Goal: Task Accomplishment & Management: Manage account settings

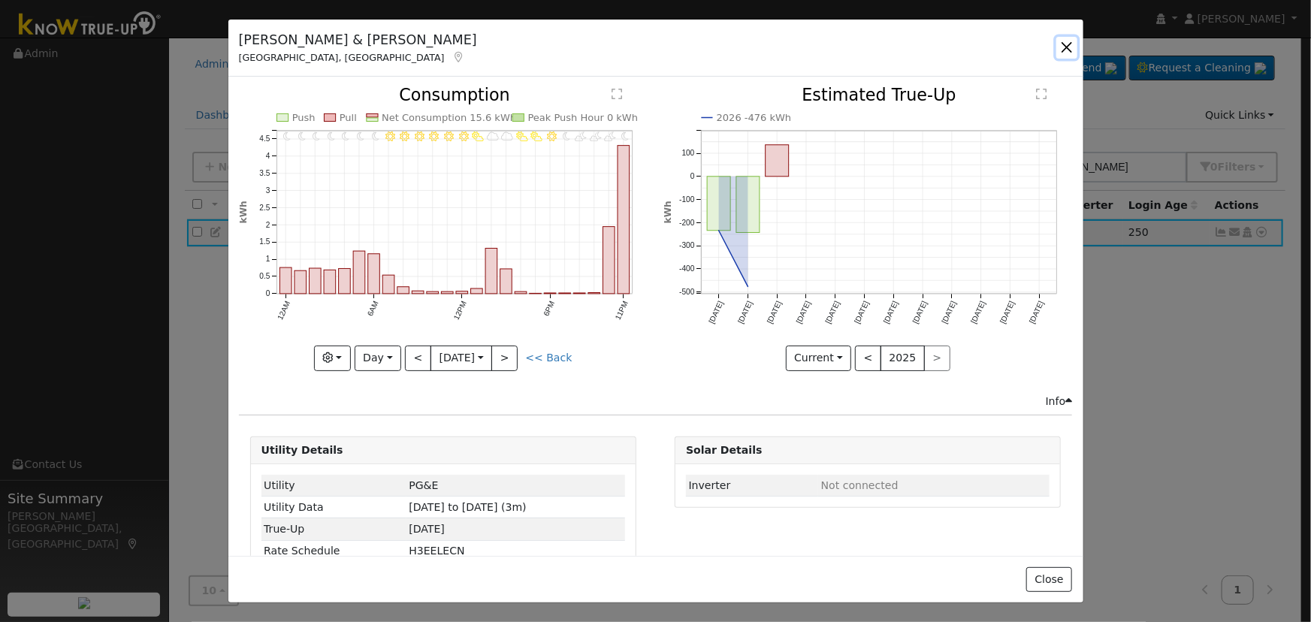
click at [1063, 44] on button "button" at bounding box center [1066, 47] width 21 height 21
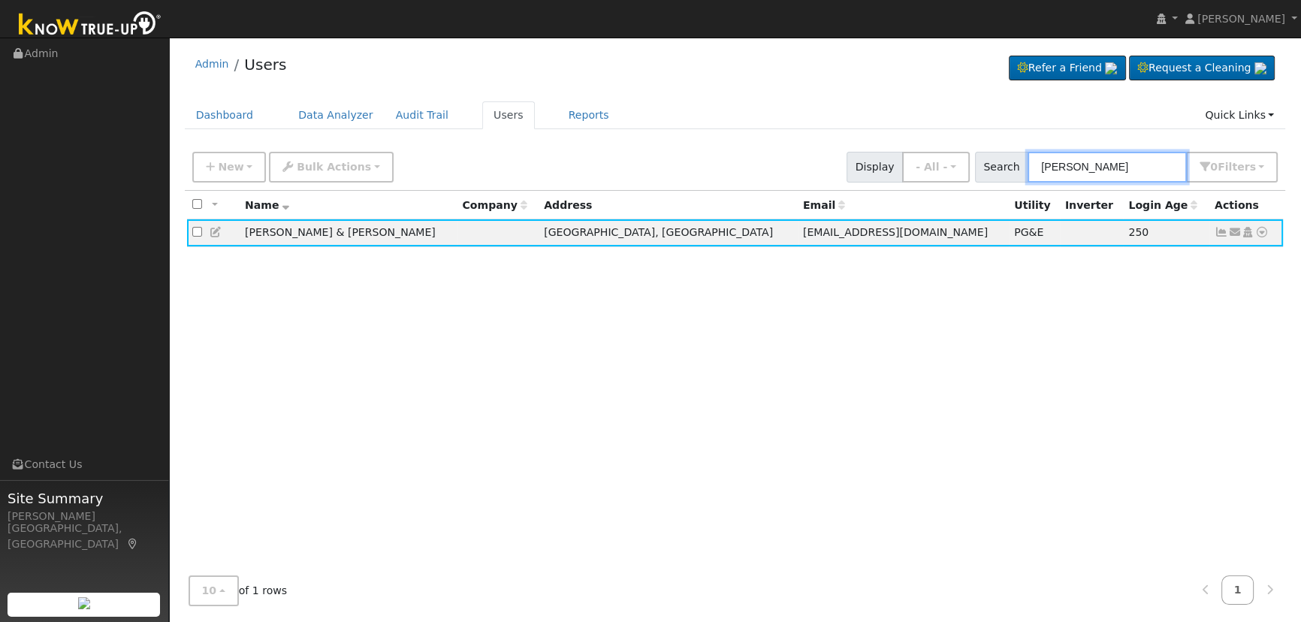
drag, startPoint x: 1152, startPoint y: 158, endPoint x: 983, endPoint y: 144, distance: 169.6
click at [983, 144] on div "New Add User Quick Add Quick Connect Quick Convert Lead Bulk Actions Send Email…" at bounding box center [735, 167] width 1101 height 46
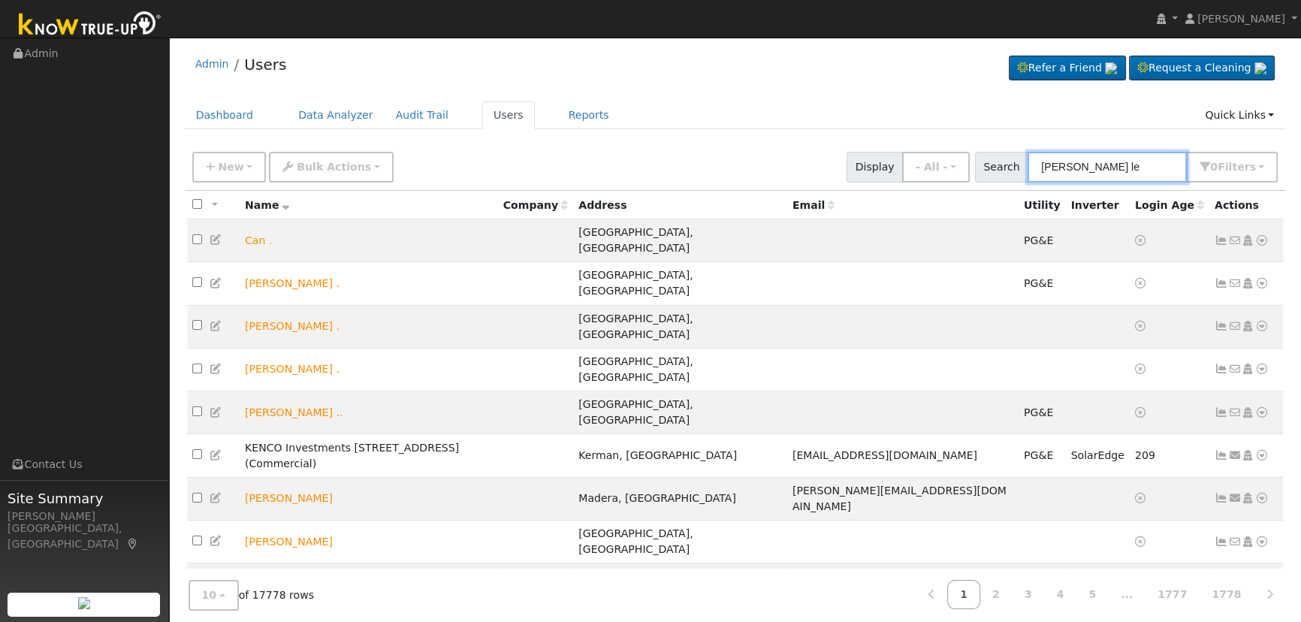
type input "[PERSON_NAME]"
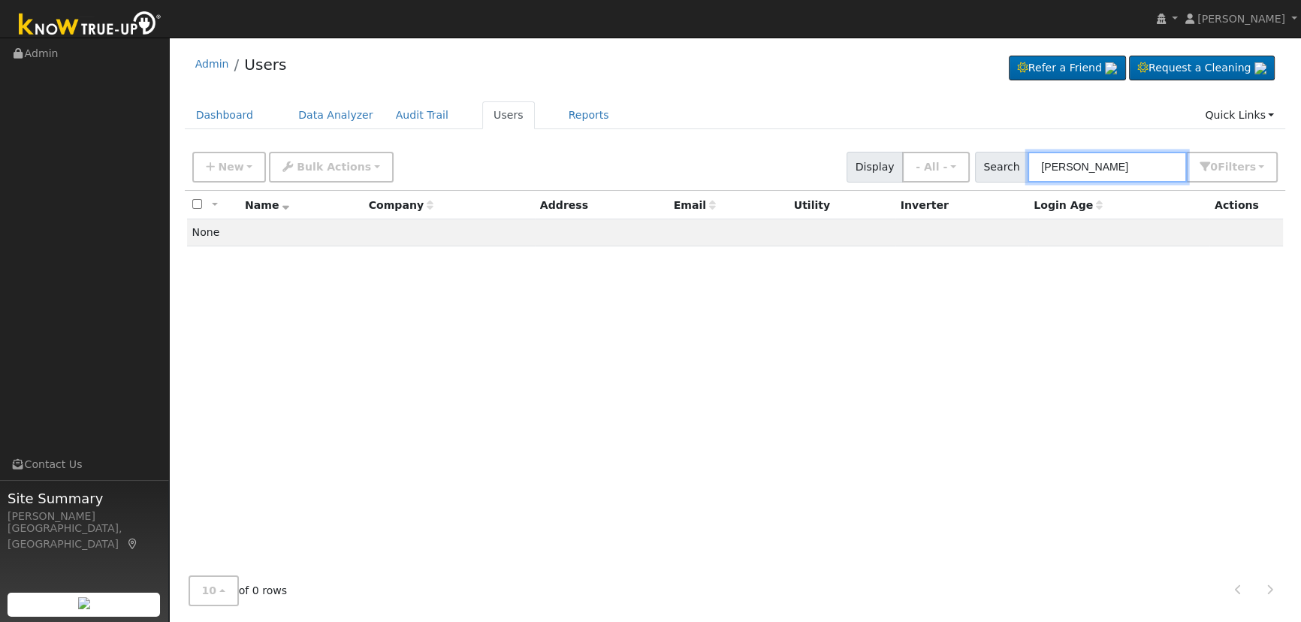
click at [1077, 168] on input "[PERSON_NAME]" at bounding box center [1107, 167] width 159 height 31
drag, startPoint x: 1092, startPoint y: 164, endPoint x: 1071, endPoint y: 163, distance: 21.1
click at [1071, 163] on input "[PERSON_NAME]" at bounding box center [1107, 167] width 159 height 31
click at [1089, 165] on input "[PERSON_NAME]" at bounding box center [1107, 167] width 159 height 31
drag, startPoint x: 1097, startPoint y: 165, endPoint x: 1026, endPoint y: 163, distance: 71.4
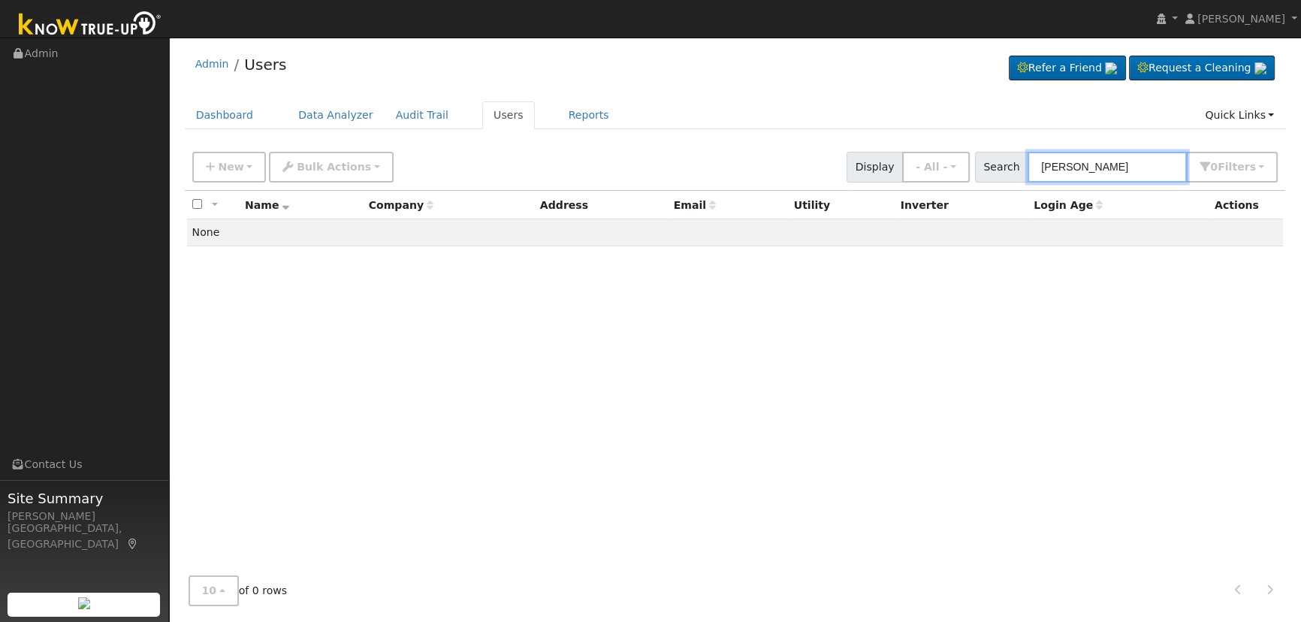
click at [1026, 163] on div "Search [PERSON_NAME] 0 Filter s Role Show - All - Show Leads Admin Billing Admi…" at bounding box center [1127, 167] width 304 height 31
type input "[PERSON_NAME]"
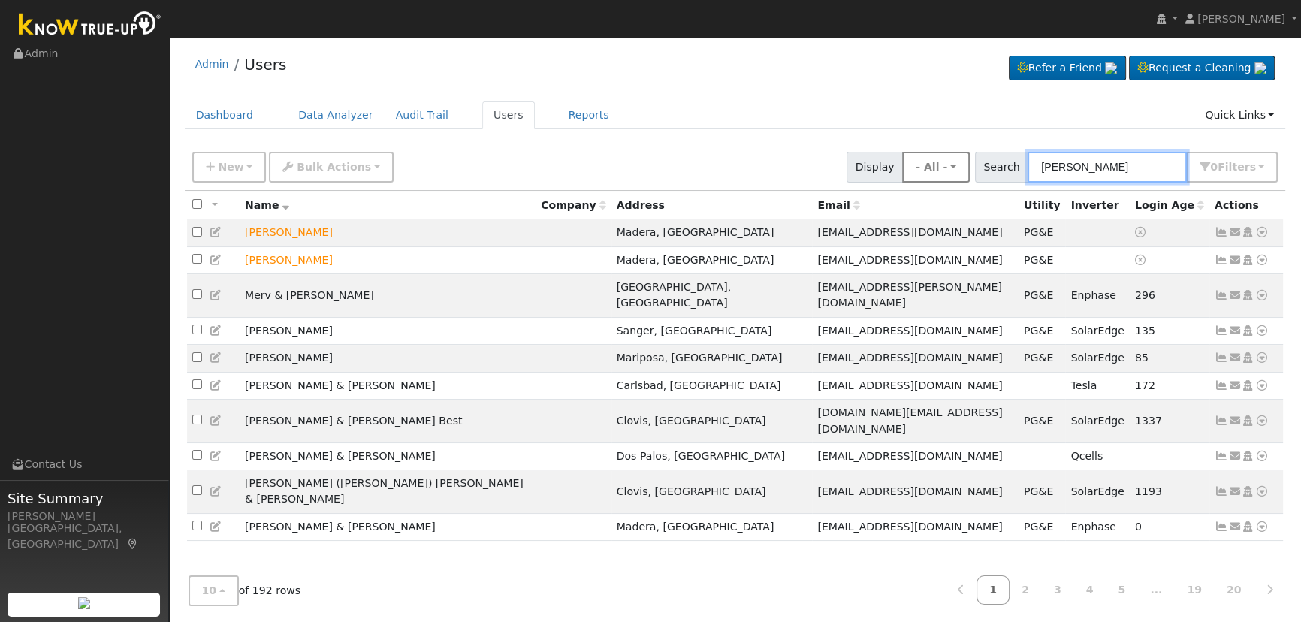
drag, startPoint x: 1146, startPoint y: 169, endPoint x: 977, endPoint y: 160, distance: 168.5
click at [977, 160] on div "New Add User Quick Add Quick Connect Quick Convert Lead Bulk Actions Send Email…" at bounding box center [735, 165] width 1092 height 36
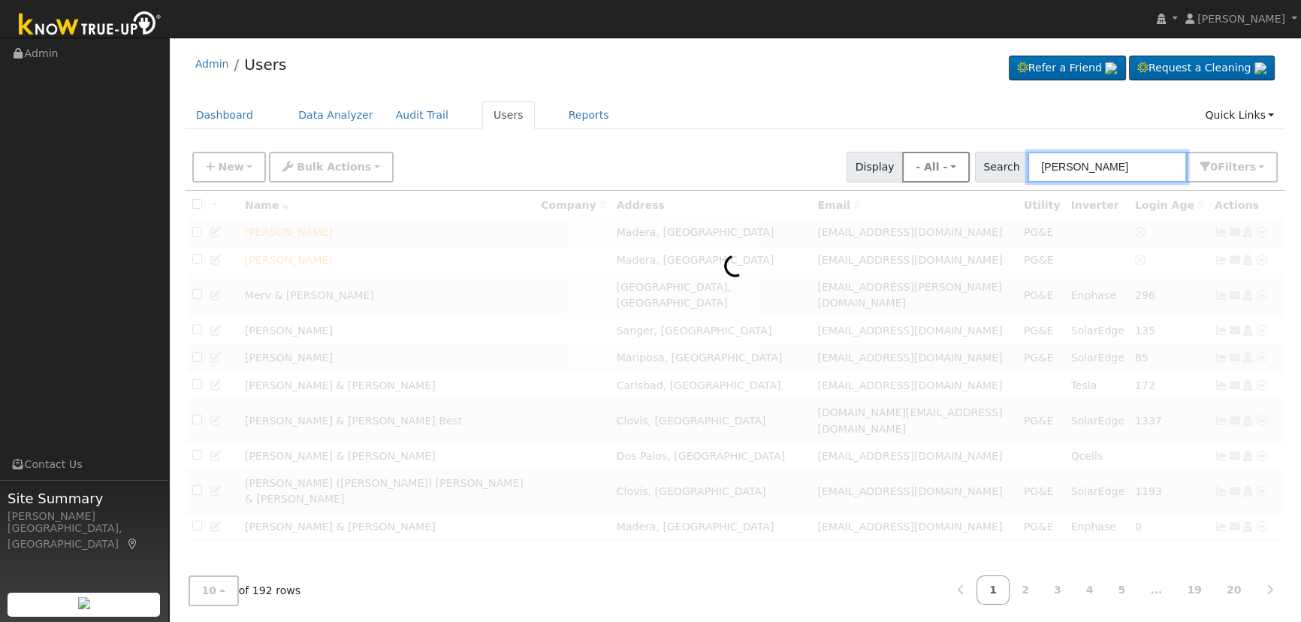
type input "[PERSON_NAME]"
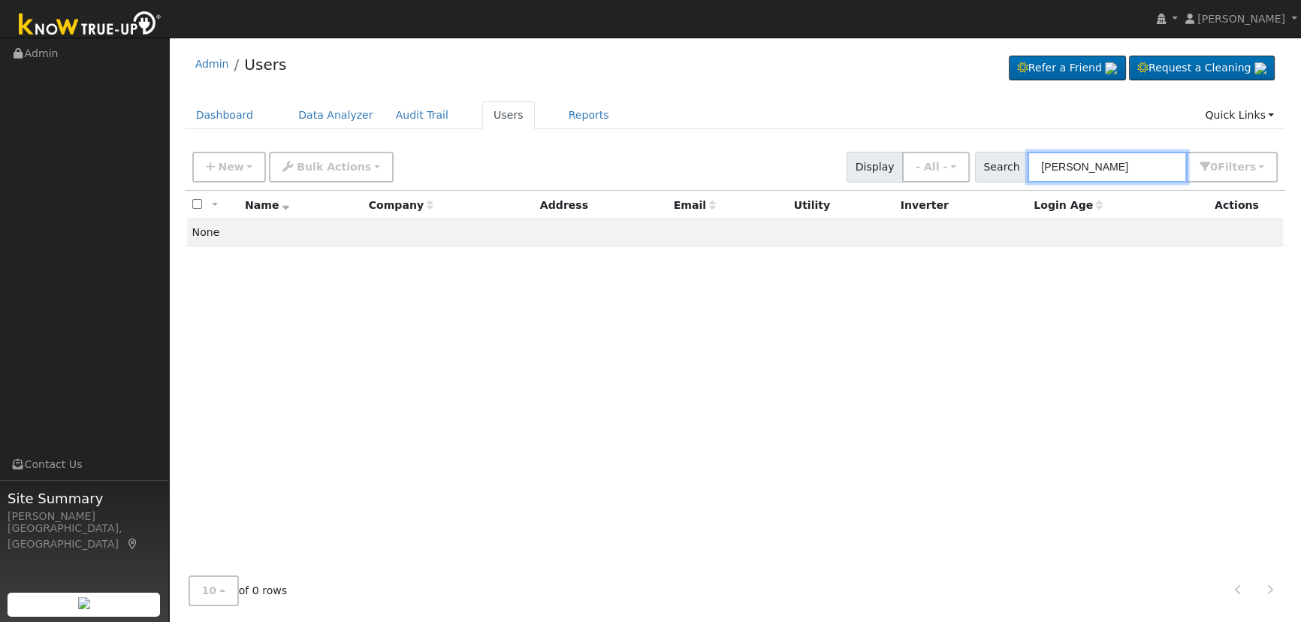
click at [1097, 162] on input "[PERSON_NAME]" at bounding box center [1107, 167] width 159 height 31
drag, startPoint x: 1033, startPoint y: 156, endPoint x: 962, endPoint y: 146, distance: 72.1
click at [961, 147] on div "New Add User Quick Add Quick Connect Quick Convert Lead Bulk Actions Send Email…" at bounding box center [735, 165] width 1092 height 36
type input "[PERSON_NAME]"
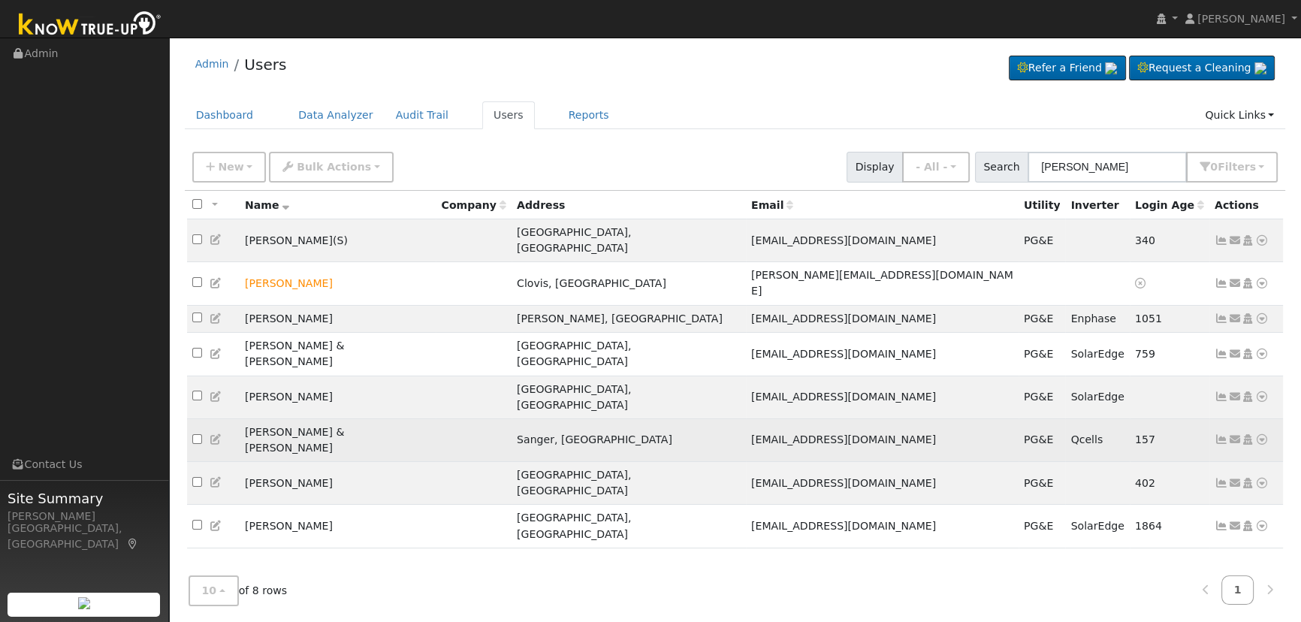
click at [1216, 434] on icon at bounding box center [1222, 439] width 14 height 11
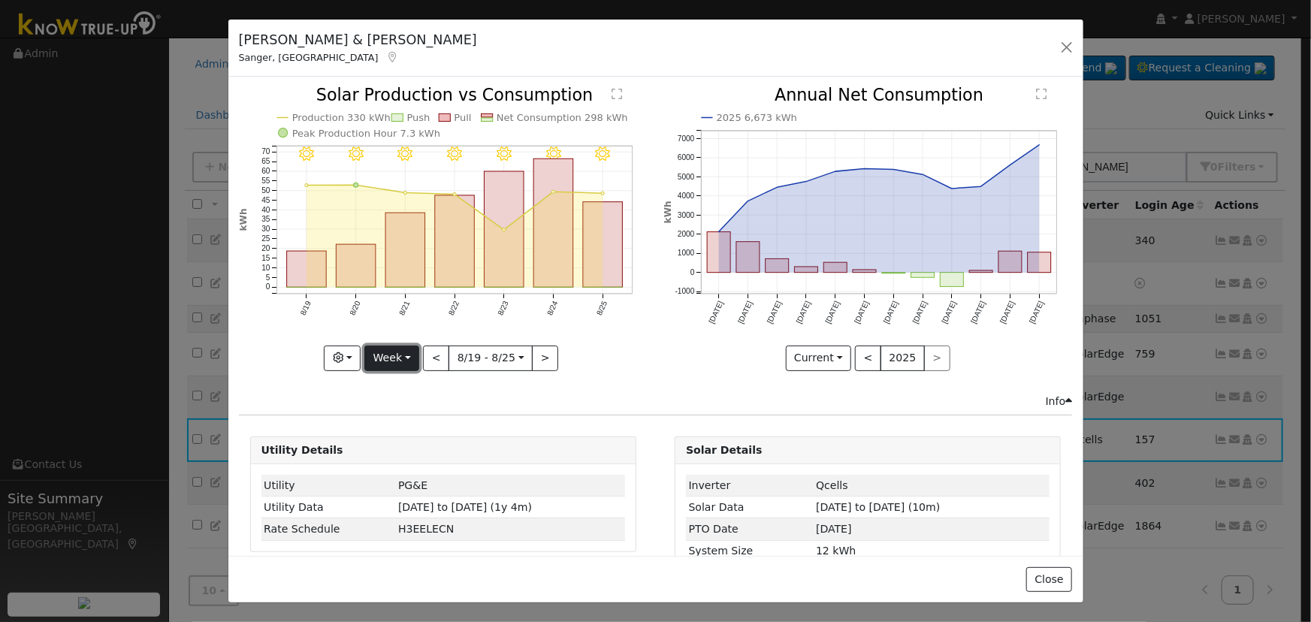
click at [408, 350] on button "Week" at bounding box center [391, 359] width 55 height 26
click at [406, 384] on link "Day" at bounding box center [417, 388] width 104 height 21
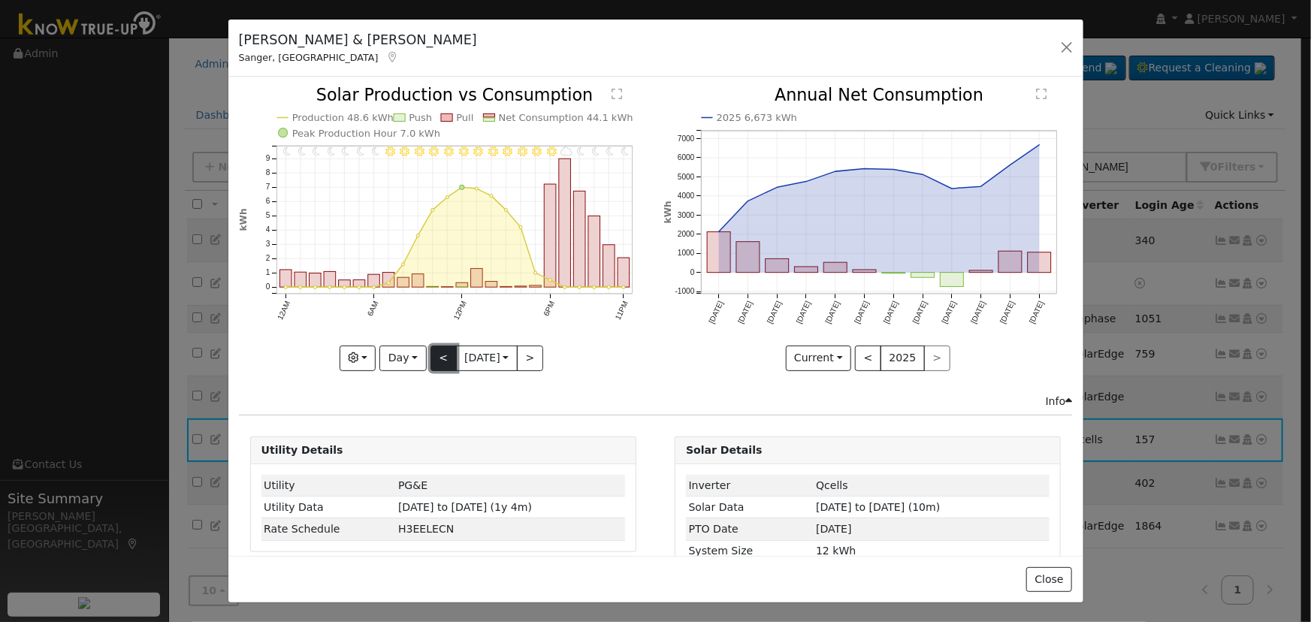
click at [436, 355] on button "<" at bounding box center [444, 359] width 26 height 26
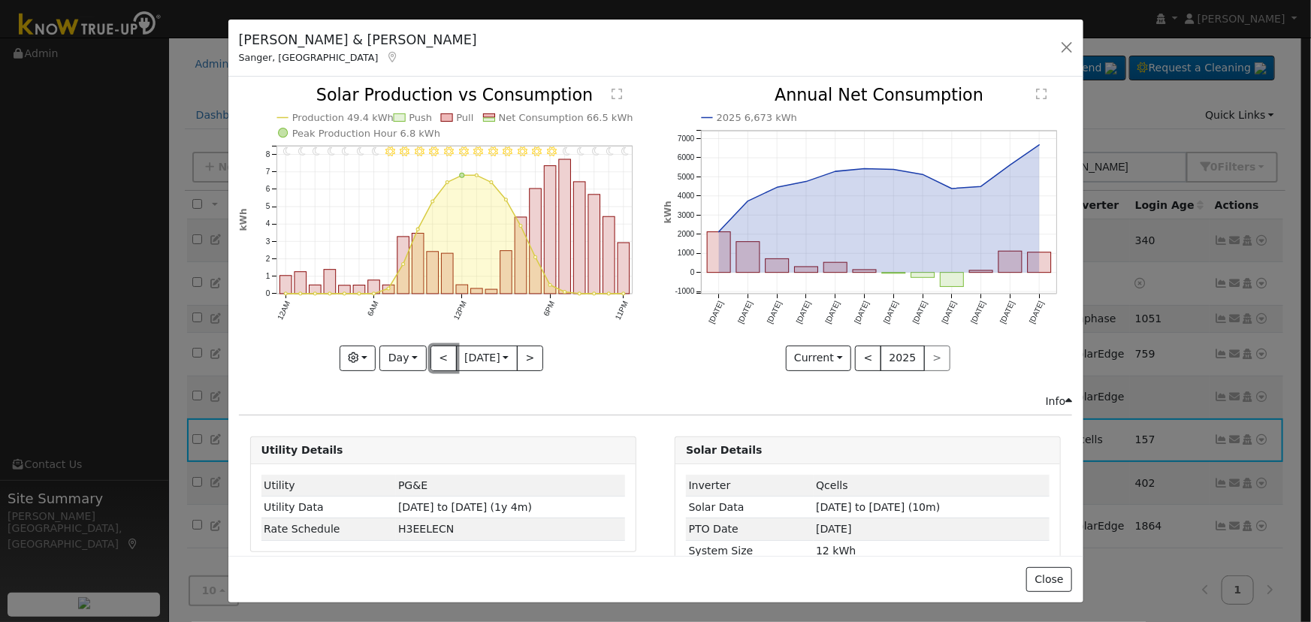
click at [437, 356] on button "<" at bounding box center [444, 359] width 26 height 26
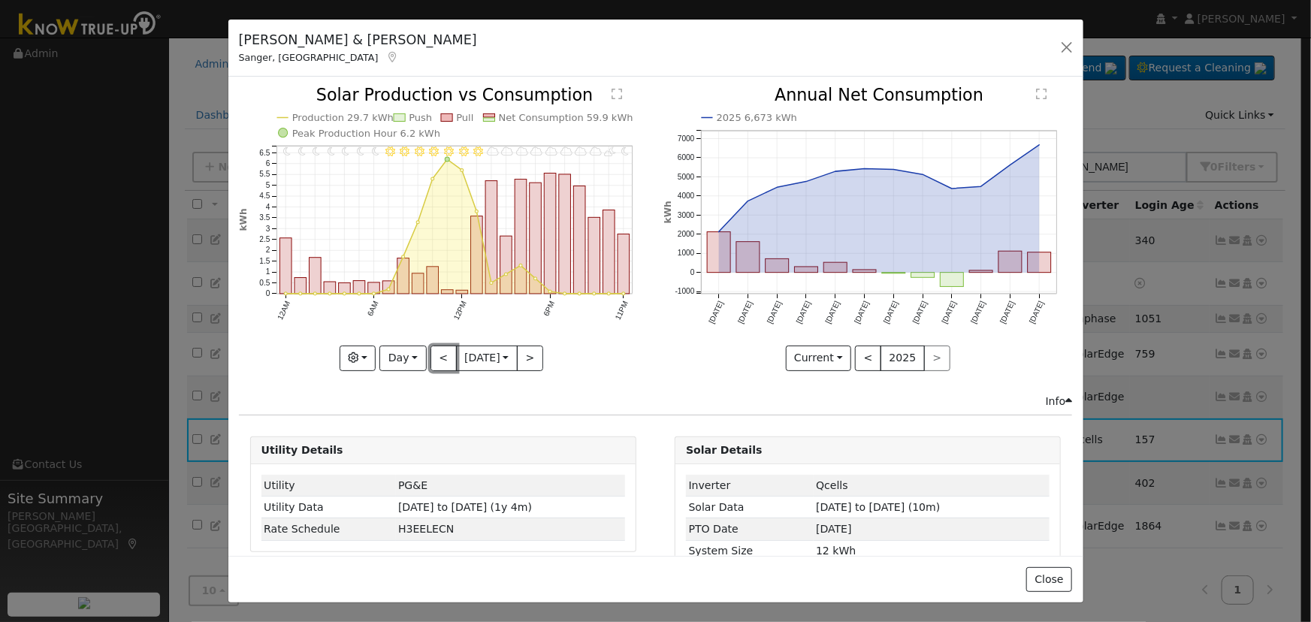
click at [436, 355] on button "<" at bounding box center [444, 359] width 26 height 26
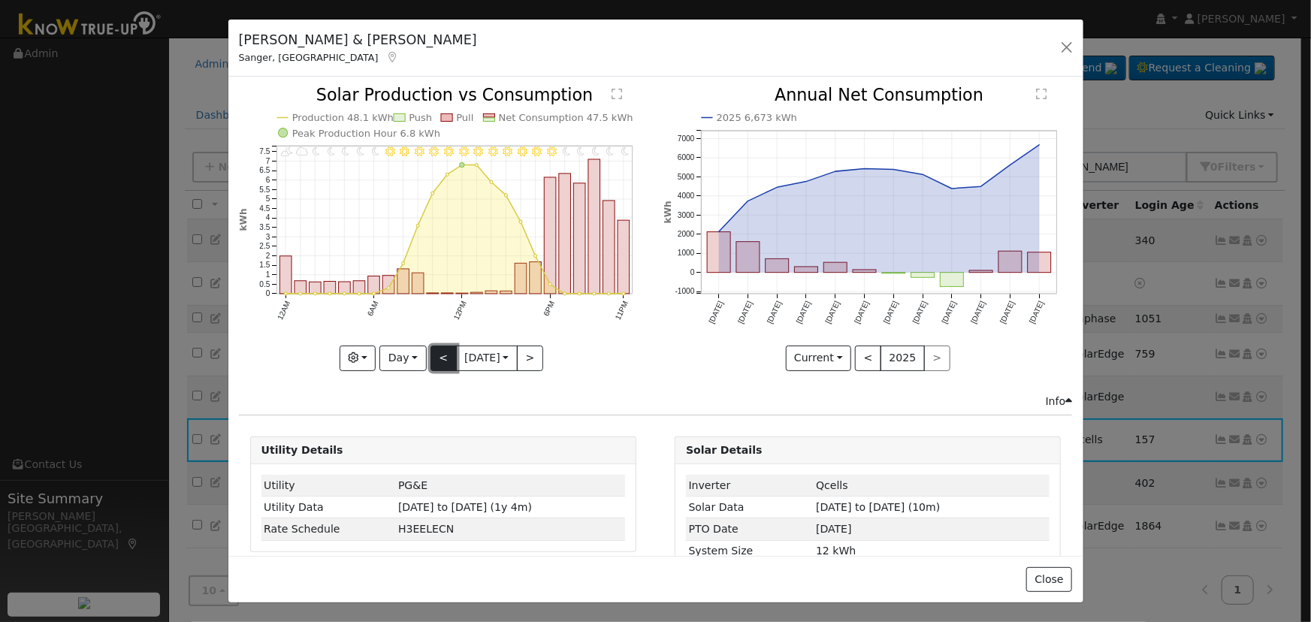
click at [431, 353] on button "<" at bounding box center [444, 359] width 26 height 26
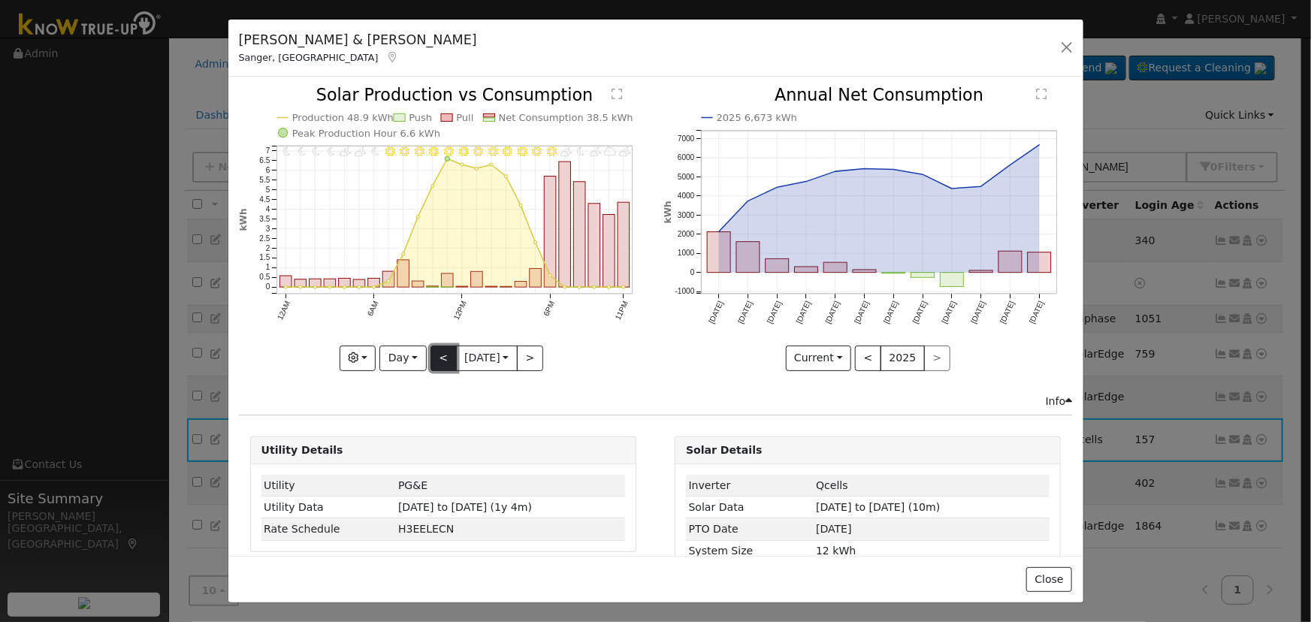
click at [431, 353] on button "<" at bounding box center [444, 359] width 26 height 26
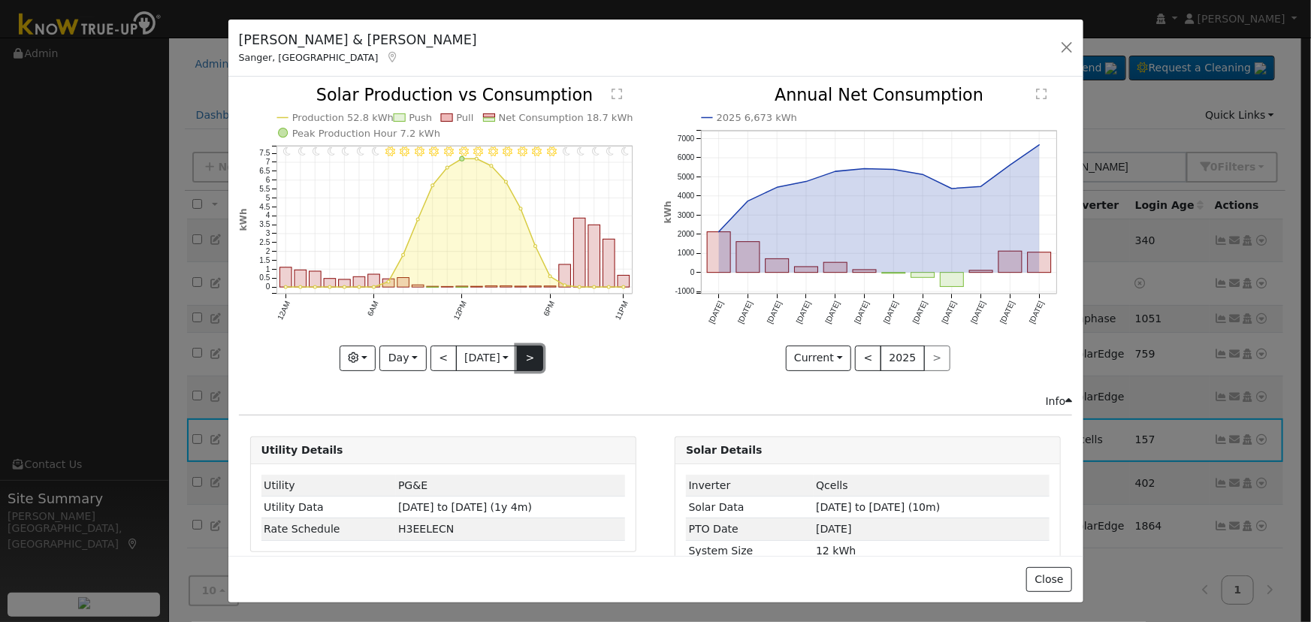
click at [519, 348] on button ">" at bounding box center [530, 359] width 26 height 26
click at [519, 348] on div at bounding box center [443, 228] width 409 height 283
click at [519, 347] on button ">" at bounding box center [530, 359] width 26 height 26
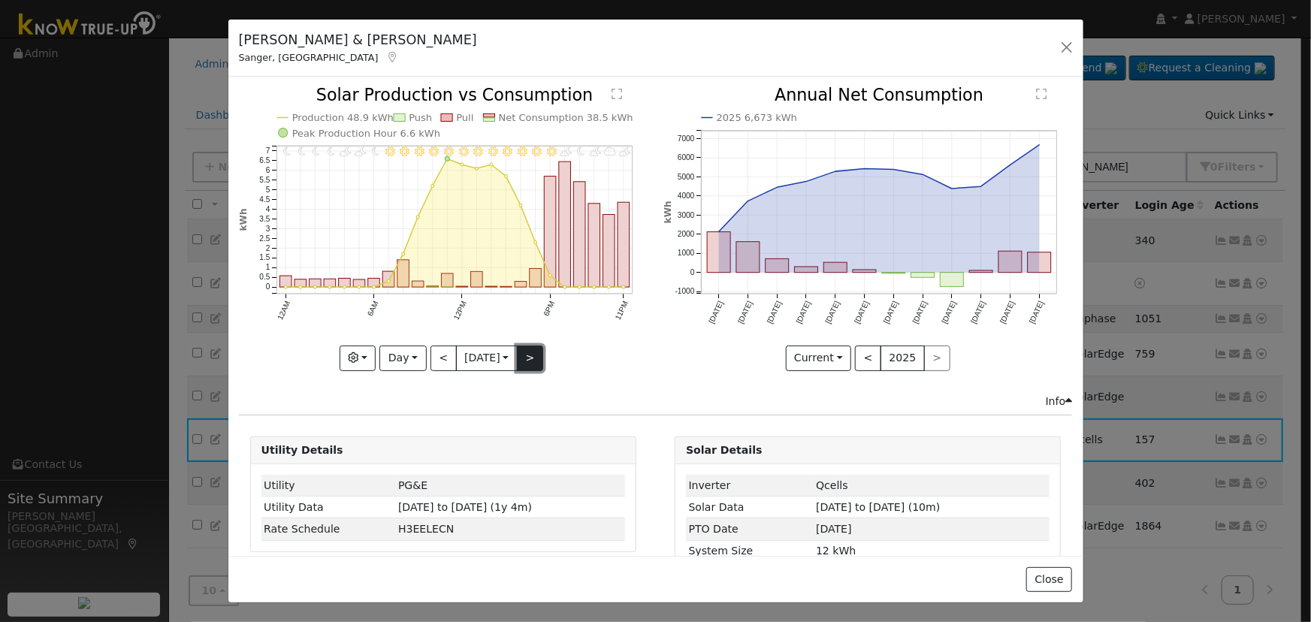
click at [519, 347] on button ">" at bounding box center [530, 359] width 26 height 26
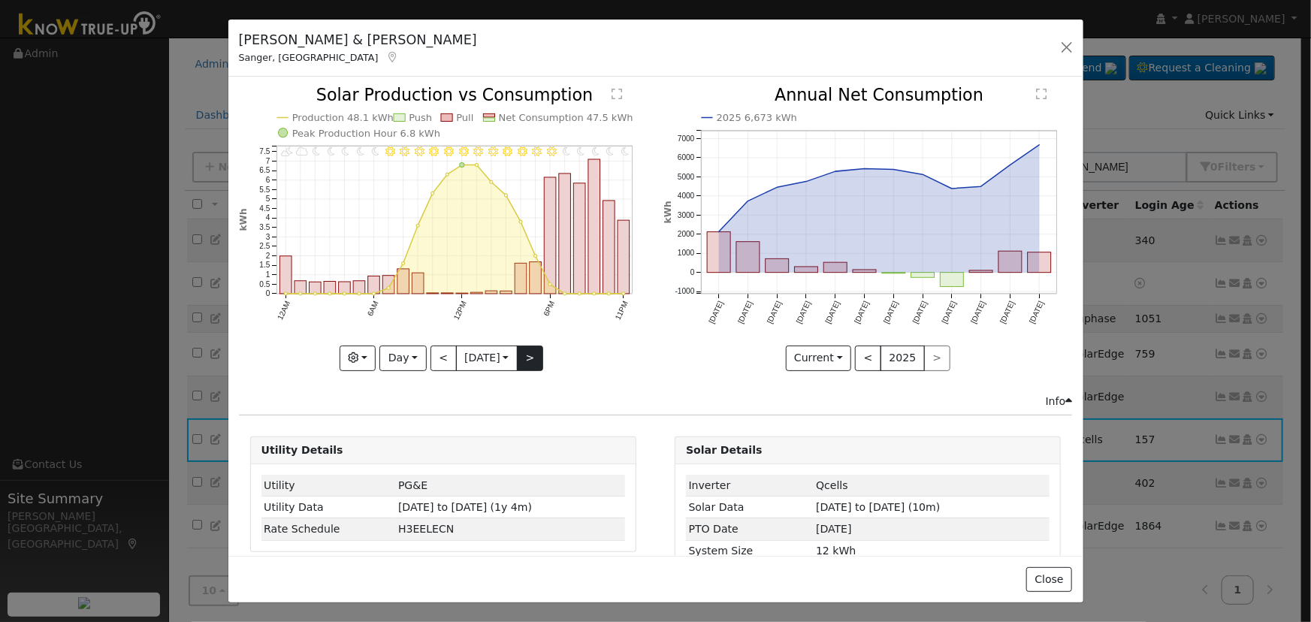
click at [519, 347] on div "11PM - Clear 10PM - Clear 9PM - Clear 8PM - Clear 7PM - Clear 6PM - Clear 5PM -…" at bounding box center [443, 228] width 409 height 283
click at [518, 347] on button ">" at bounding box center [530, 359] width 26 height 26
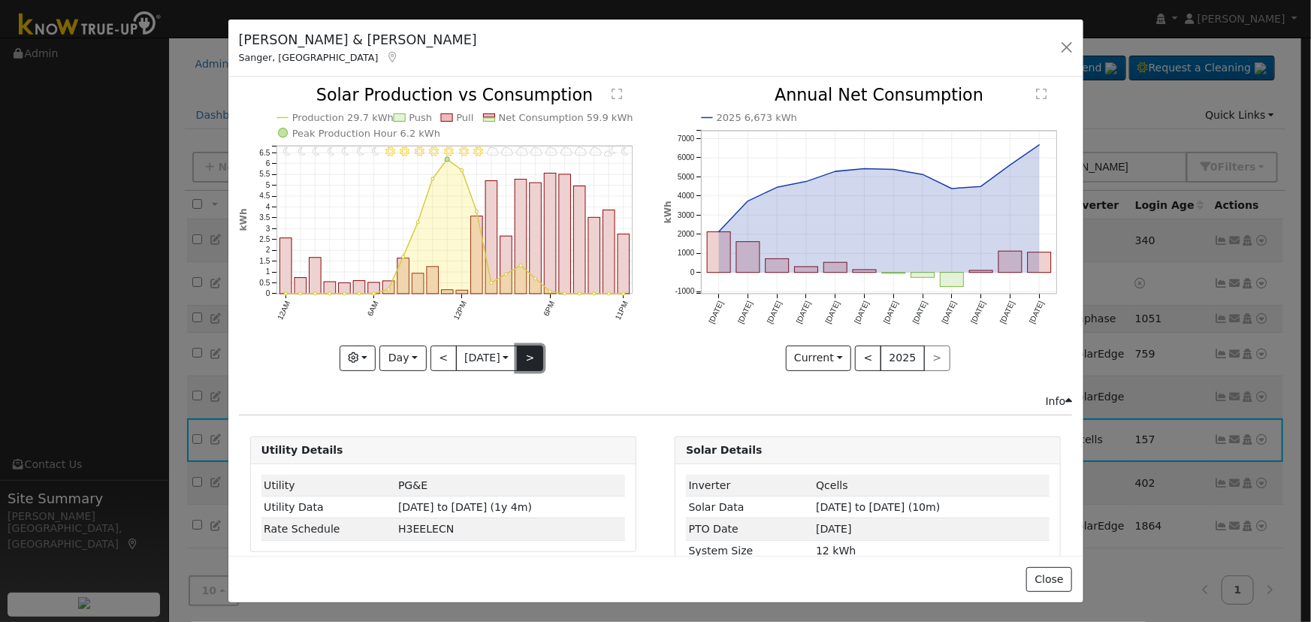
click at [518, 347] on button ">" at bounding box center [530, 359] width 26 height 26
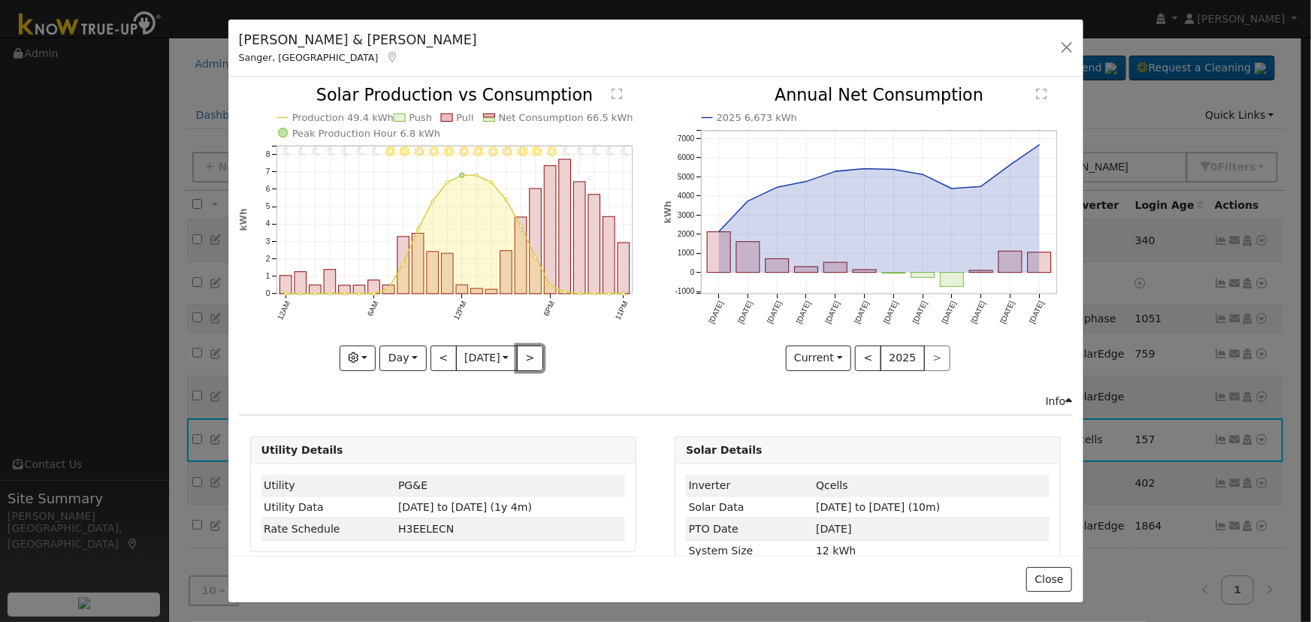
click at [519, 355] on button ">" at bounding box center [530, 359] width 26 height 26
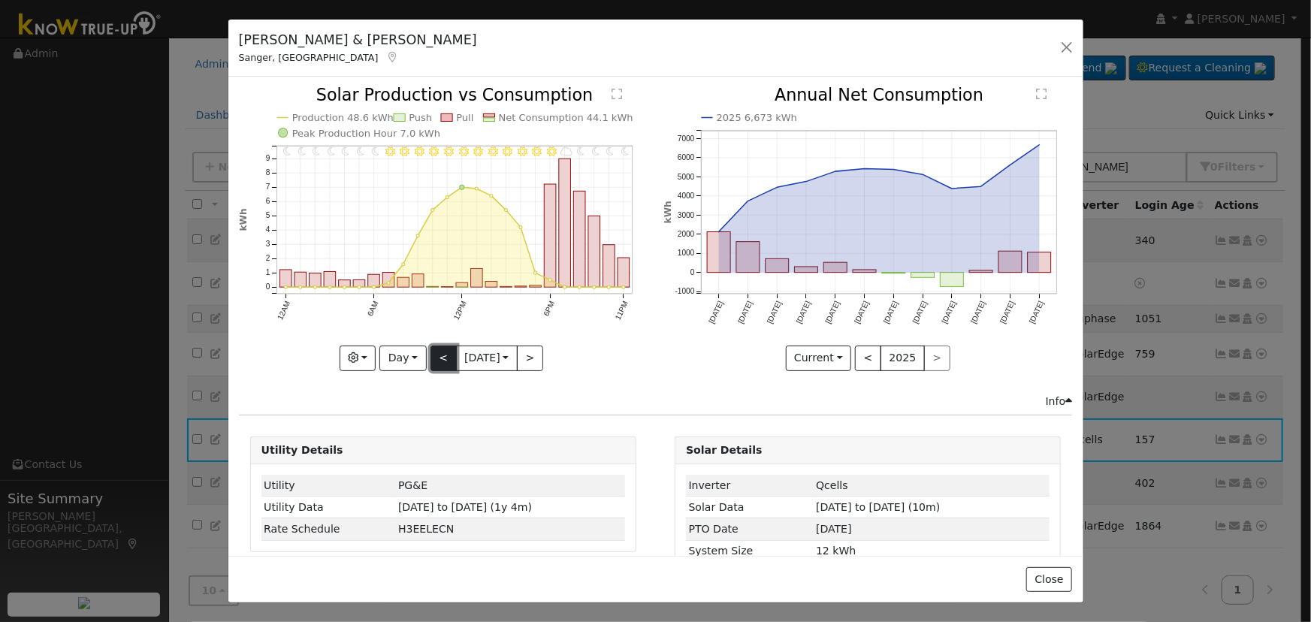
click at [431, 357] on button "<" at bounding box center [444, 359] width 26 height 26
type input "[DATE]"
